Goal: Check status: Check status

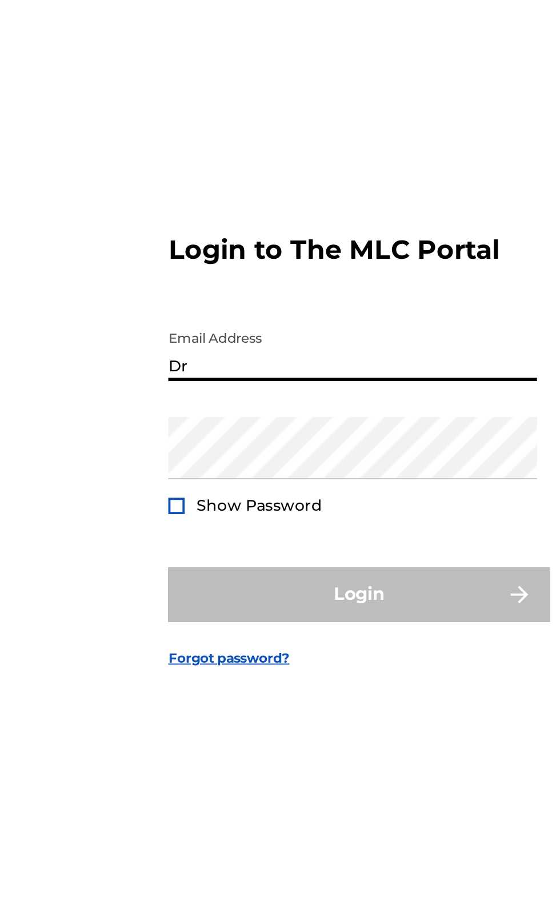
type input "[EMAIL_ADDRESS][DOMAIN_NAME]"
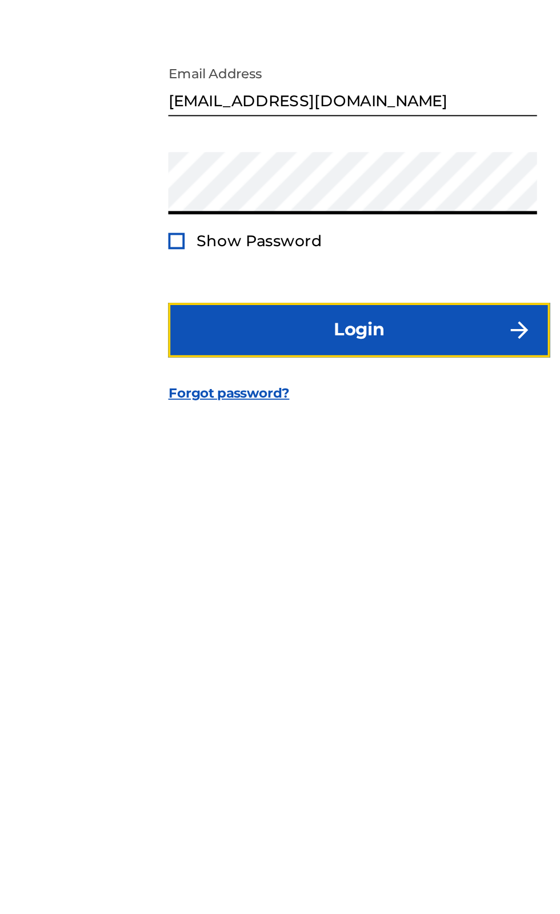
click at [304, 567] on button "Login" at bounding box center [280, 553] width 200 height 29
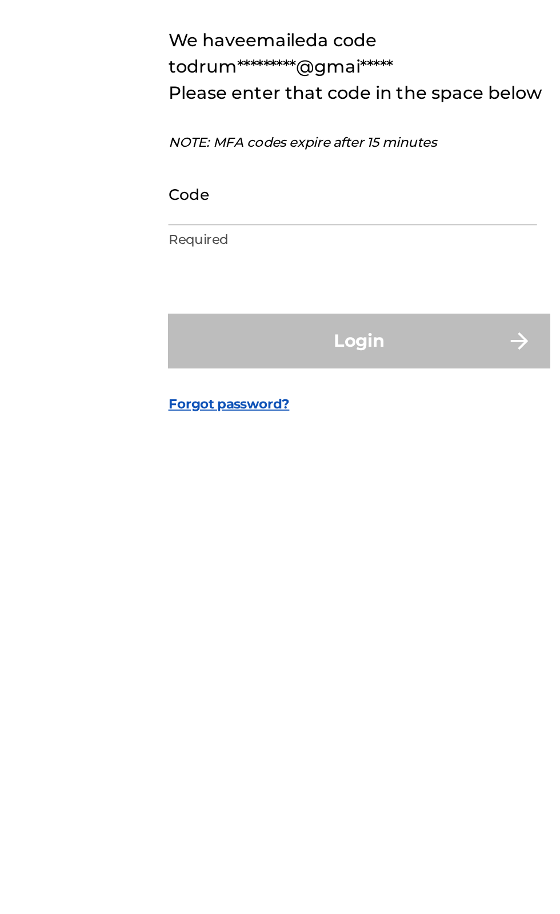
scroll to position [5, 0]
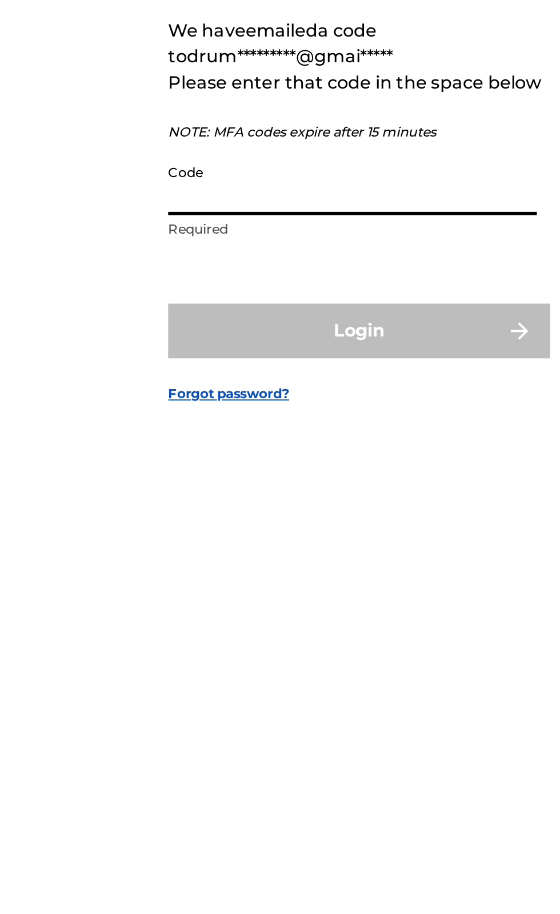
paste input "544502"
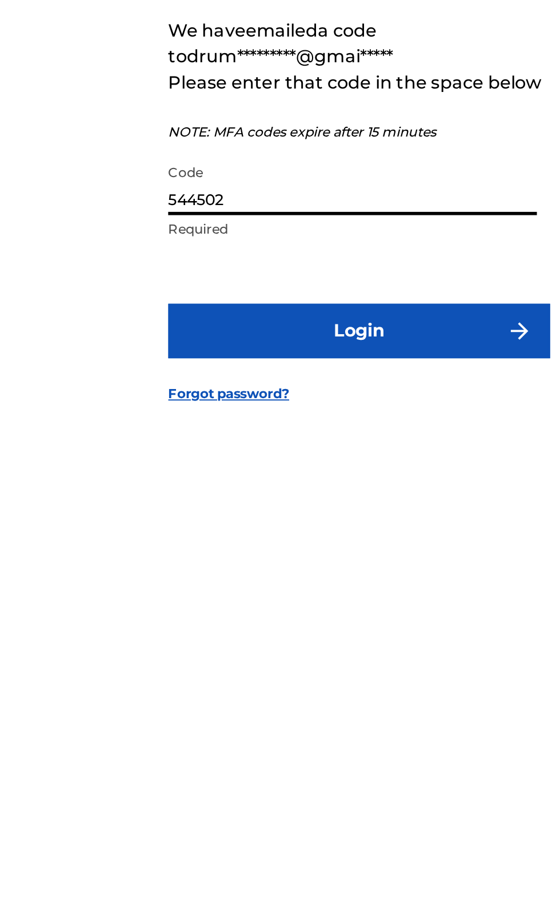
type input "544502"
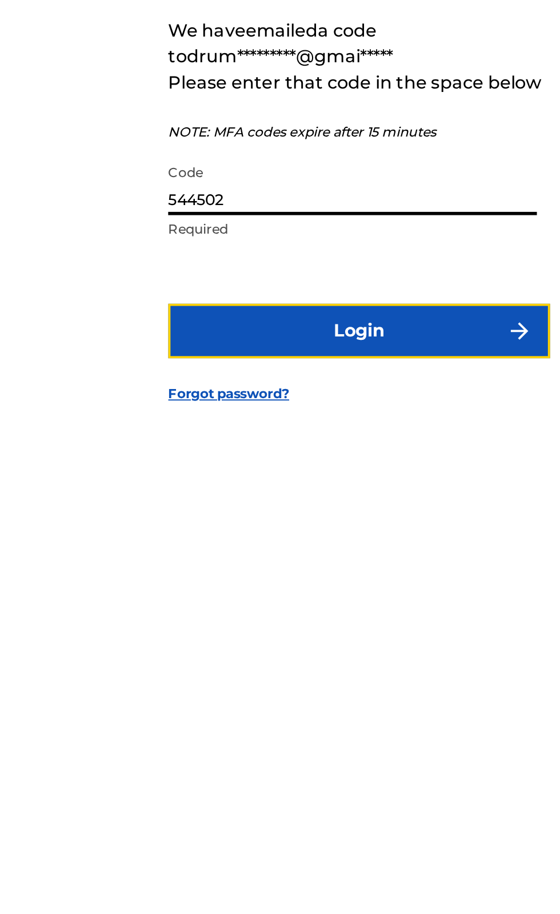
click at [297, 568] on button "Login" at bounding box center [280, 553] width 200 height 29
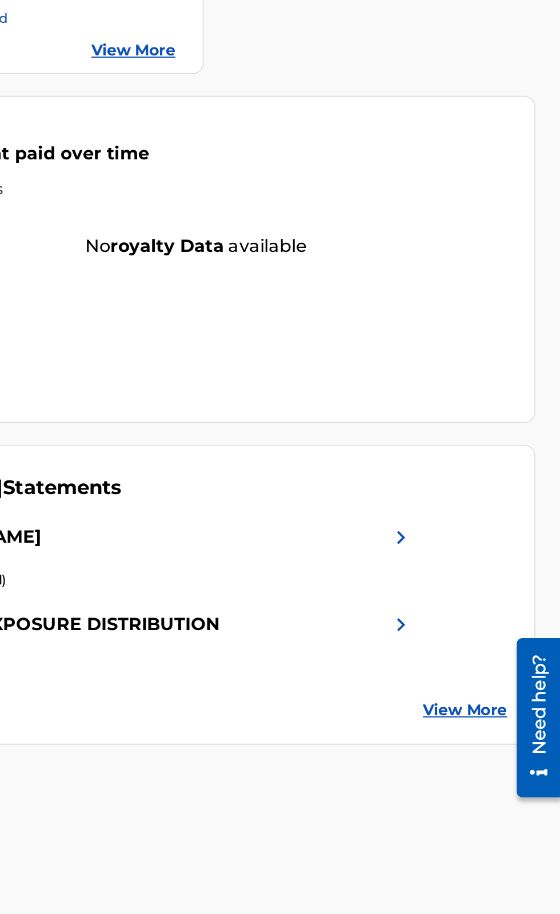
click at [479, 653] on img at bounding box center [476, 655] width 14 height 14
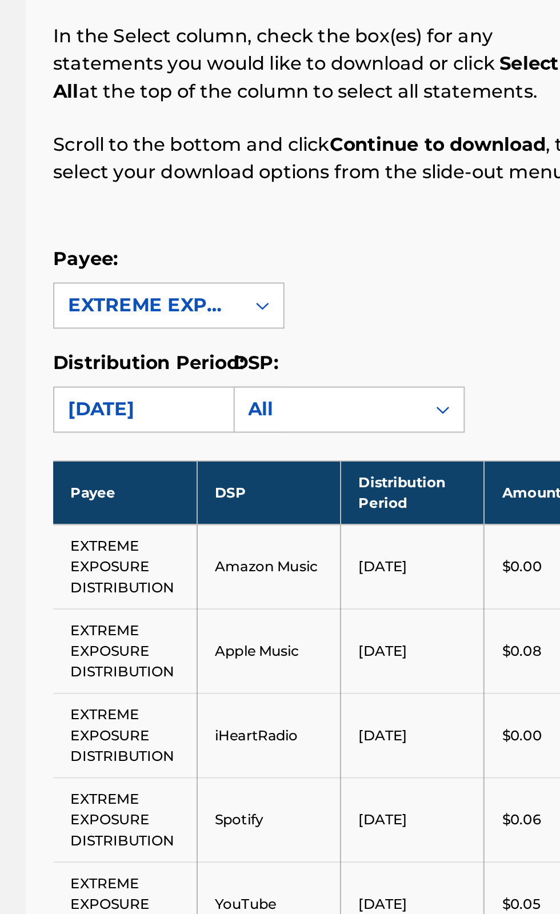
click at [387, 291] on div "Payee: EXTREME EXPOSURE DISTRIBUTION" at bounding box center [368, 280] width 355 height 41
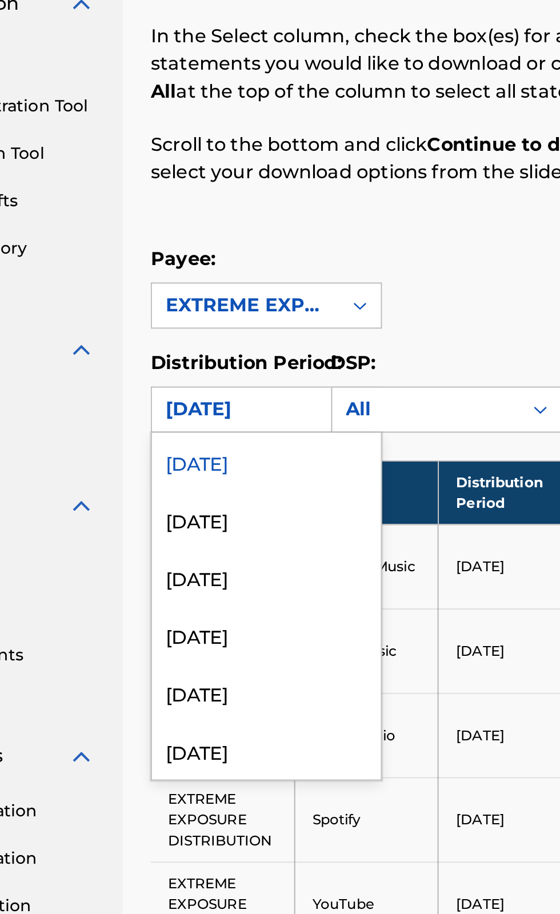
click at [254, 397] on div "[DATE]" at bounding box center [247, 396] width 113 height 29
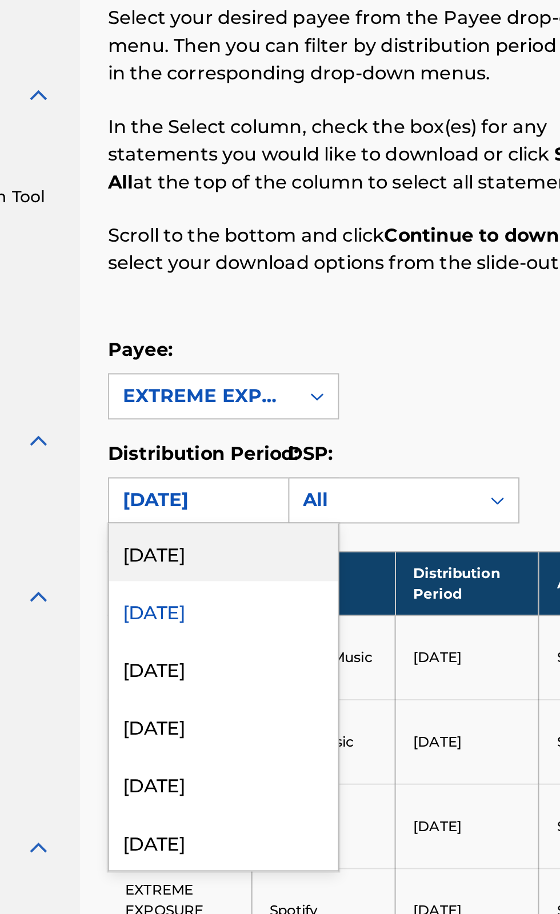
click at [240, 423] on div "[DATE]" at bounding box center [247, 424] width 113 height 29
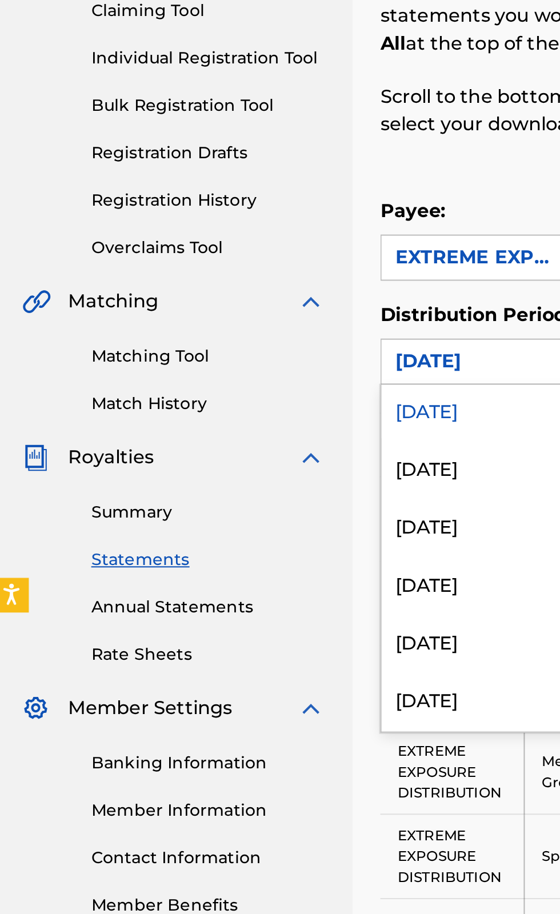
scroll to position [61, 0]
click at [232, 387] on div "[DATE]" at bounding box center [247, 392] width 113 height 29
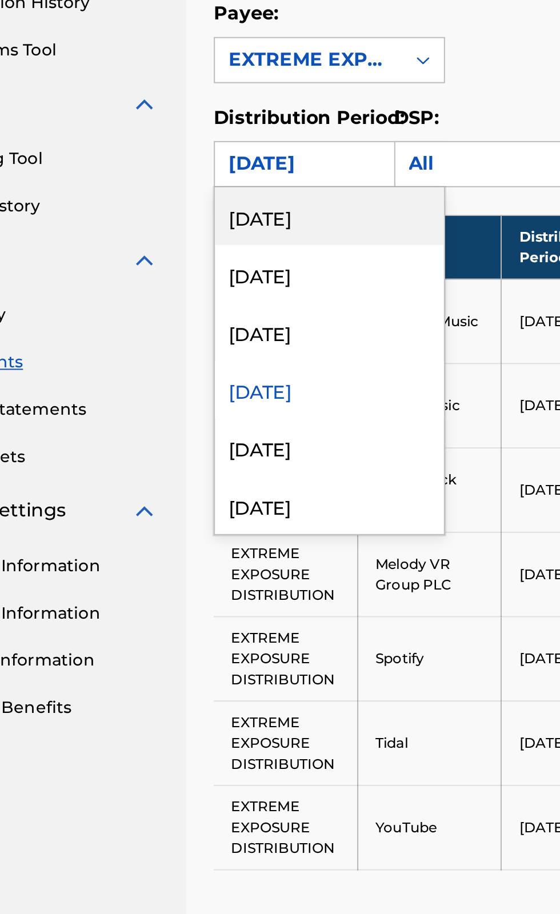
click at [239, 483] on div "[DATE]" at bounding box center [247, 481] width 113 height 29
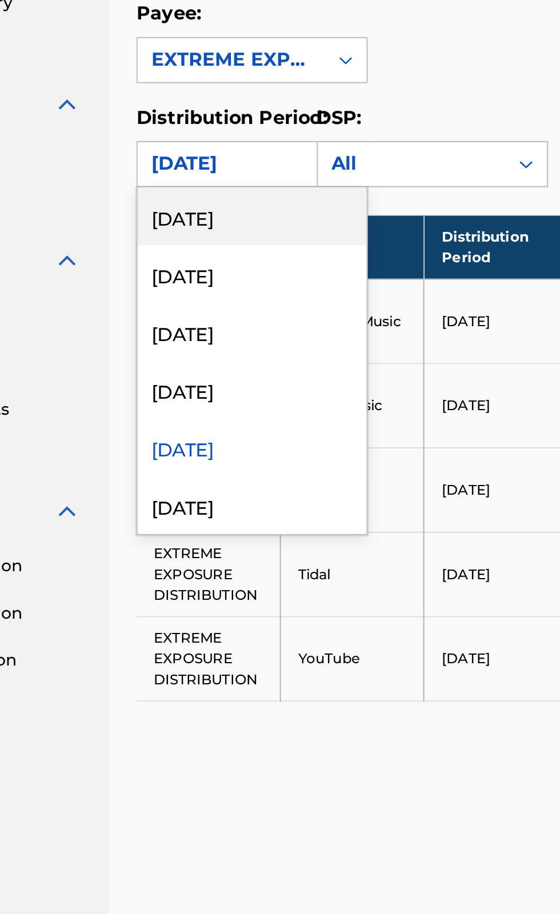
click at [255, 508] on div "[DATE]" at bounding box center [247, 510] width 113 height 29
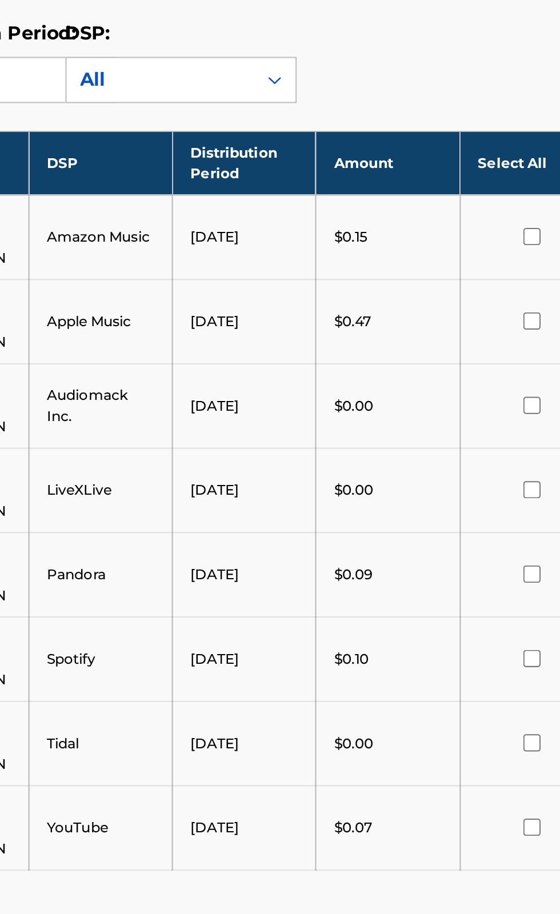
scroll to position [0, 0]
